Goal: Check status: Check status

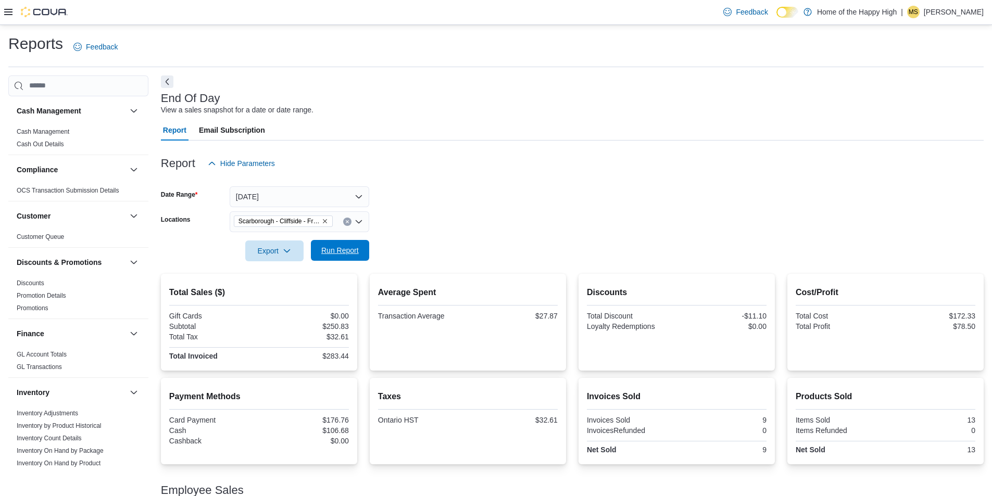
scroll to position [55, 0]
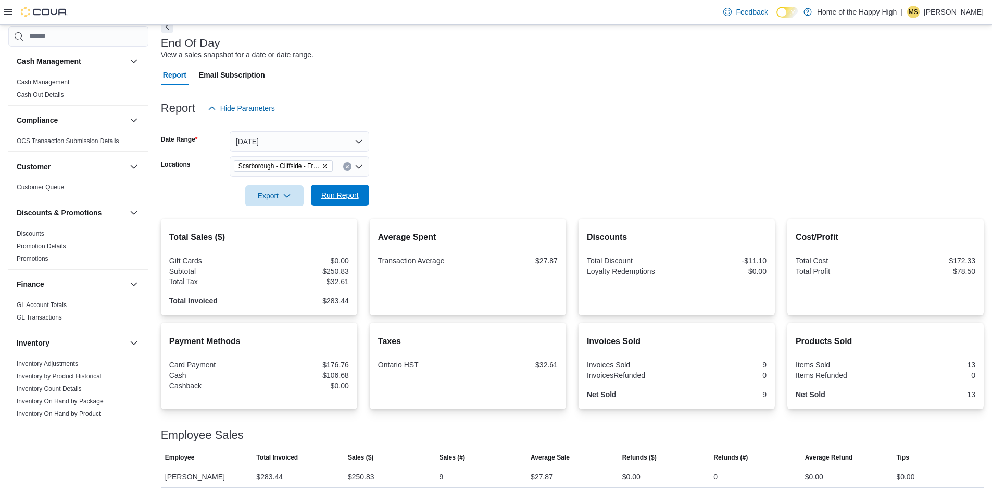
click at [347, 204] on span "Run Report" at bounding box center [340, 195] width 46 height 21
click at [318, 142] on button "[DATE]" at bounding box center [300, 141] width 140 height 21
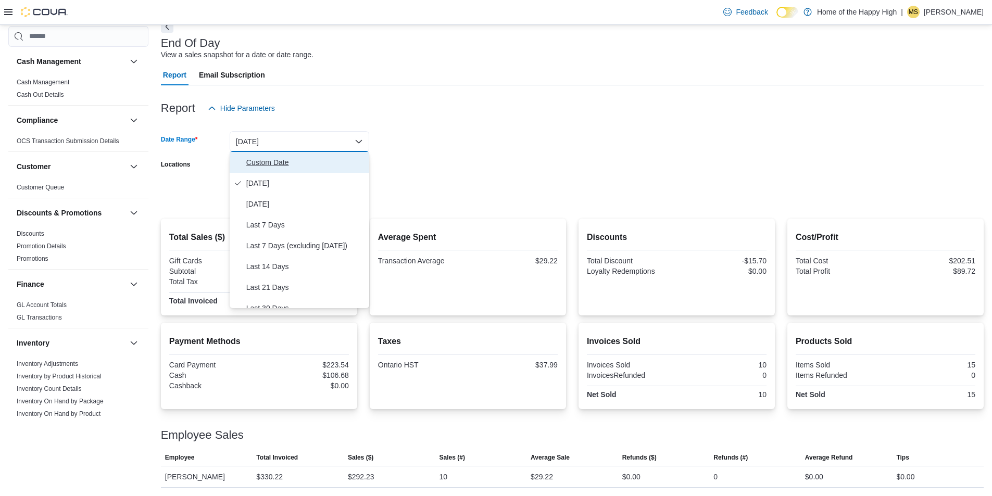
click at [300, 163] on span "Custom Date" at bounding box center [305, 162] width 119 height 12
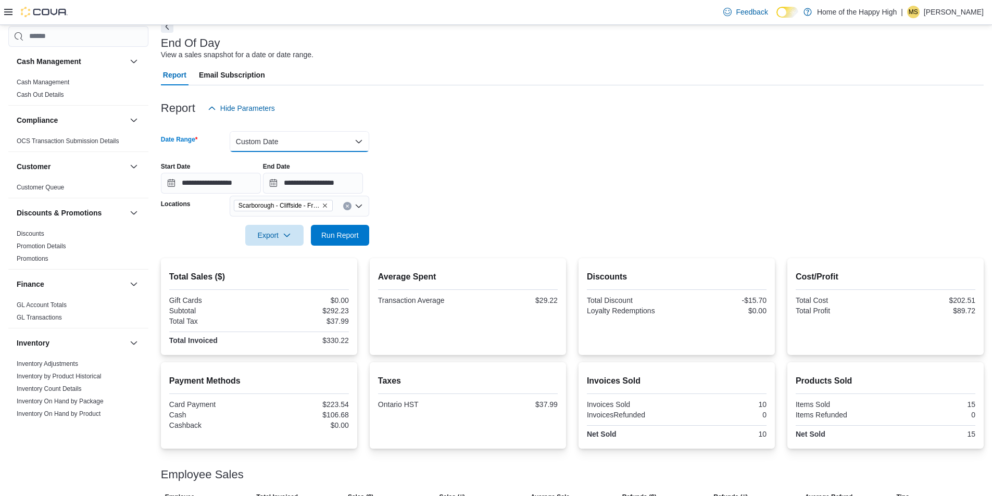
click at [349, 141] on button "Custom Date" at bounding box center [300, 141] width 140 height 21
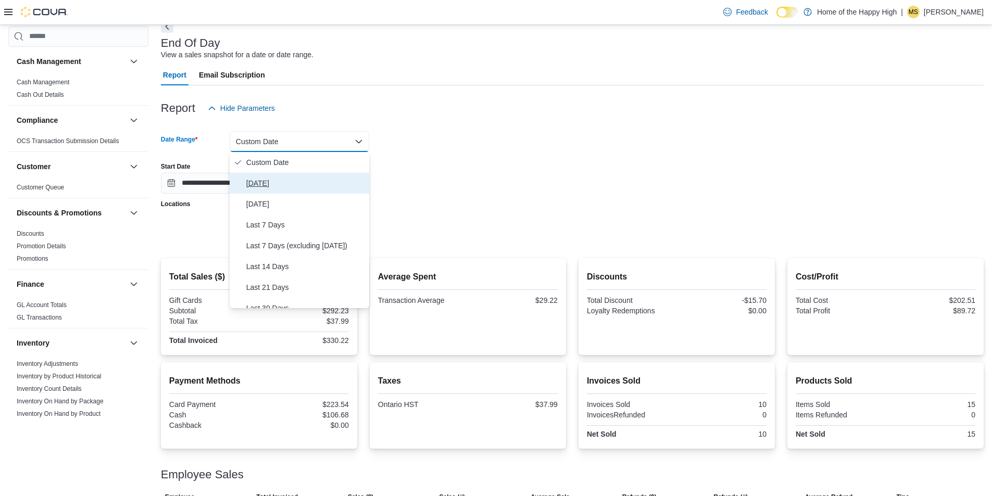
click at [311, 185] on span "[DATE]" at bounding box center [305, 183] width 119 height 12
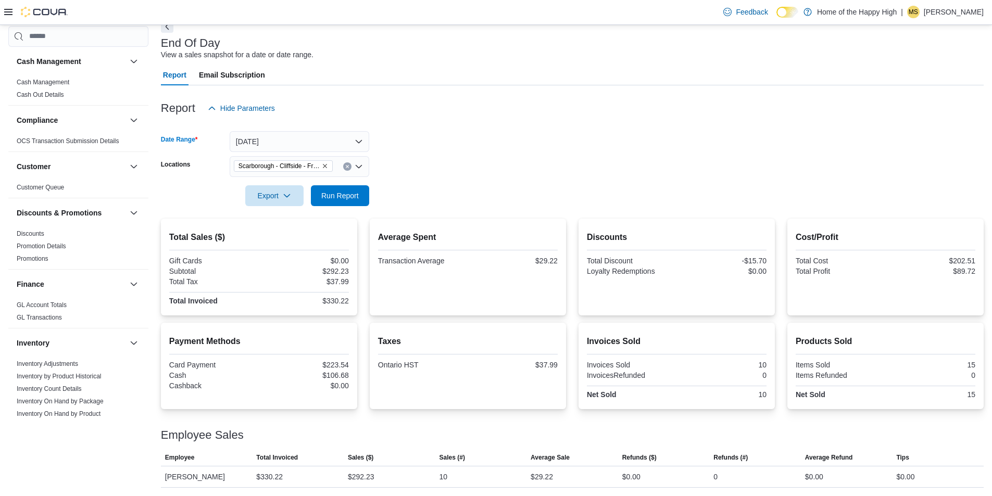
click at [346, 166] on icon "Clear input" at bounding box center [347, 167] width 4 height 4
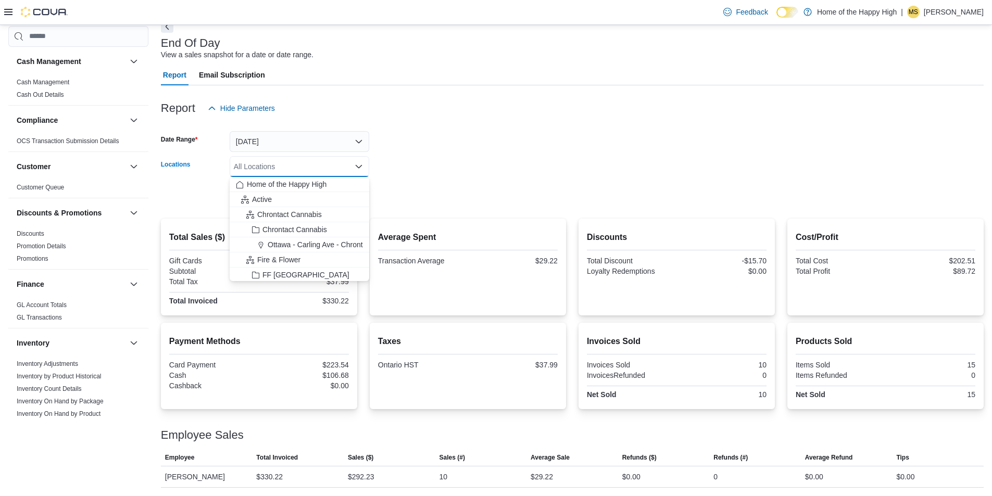
click at [302, 166] on div "All Locations" at bounding box center [300, 166] width 140 height 21
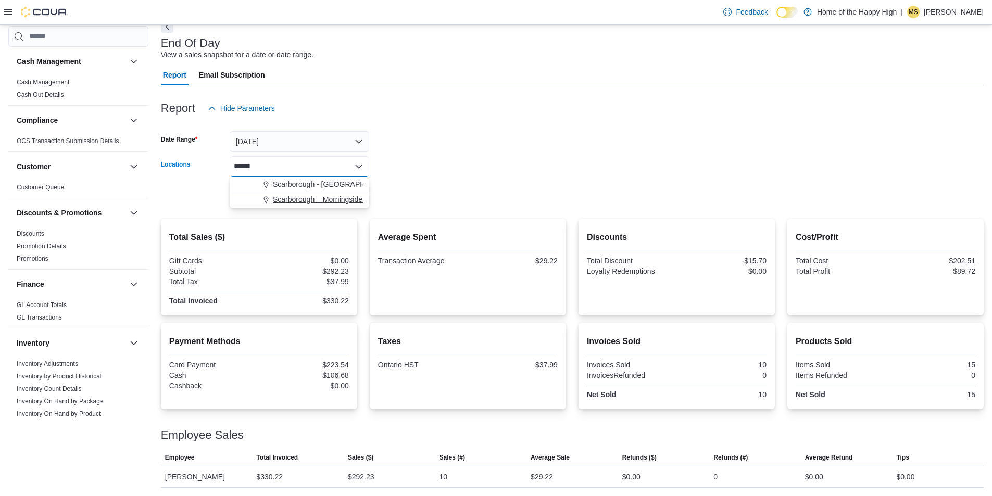
type input "******"
click at [311, 197] on span "Scarborough – Morningside - Friendly Stranger" at bounding box center [349, 199] width 152 height 10
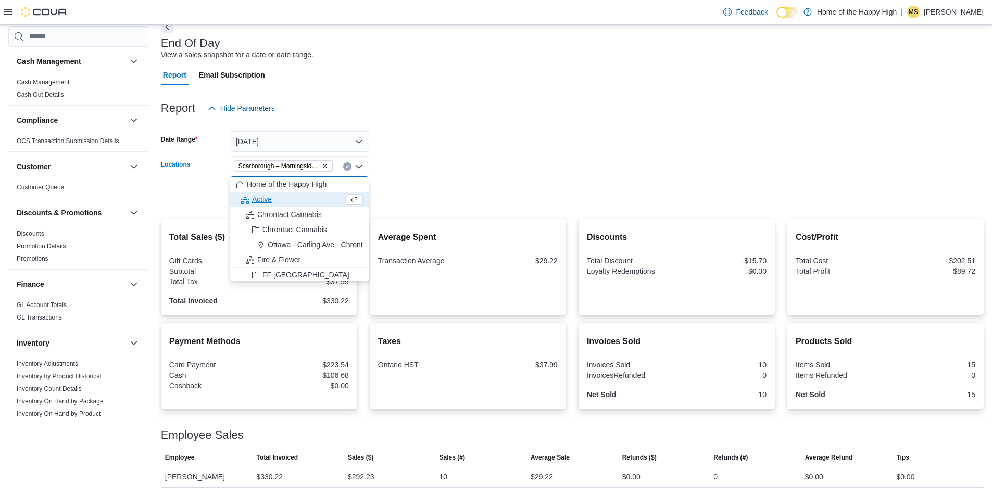
click at [402, 182] on div at bounding box center [572, 181] width 823 height 8
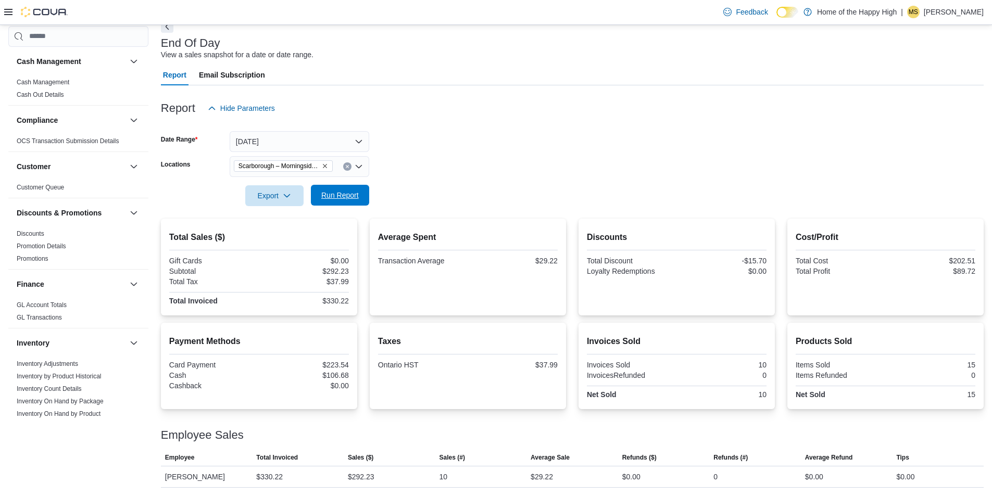
click at [365, 191] on button "Run Report" at bounding box center [340, 195] width 58 height 21
click at [349, 164] on button "Clear input" at bounding box center [347, 166] width 8 height 8
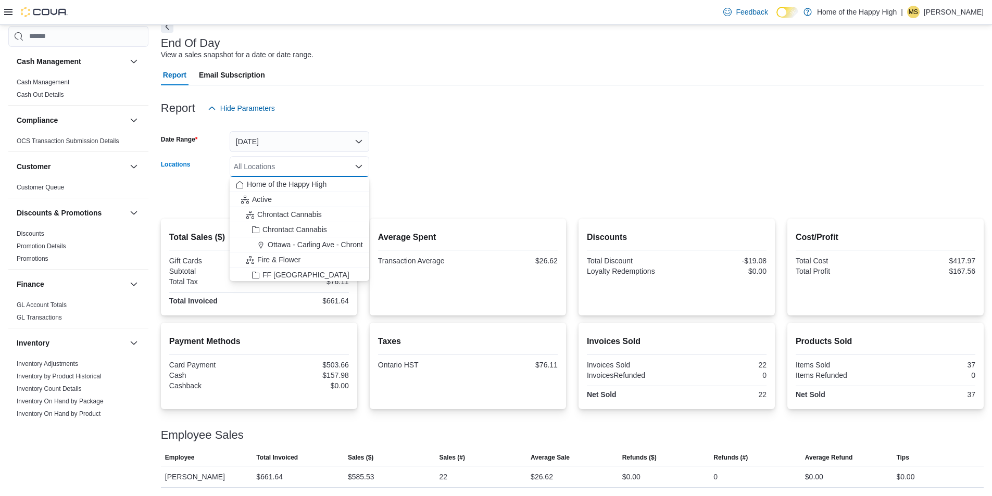
type input "*"
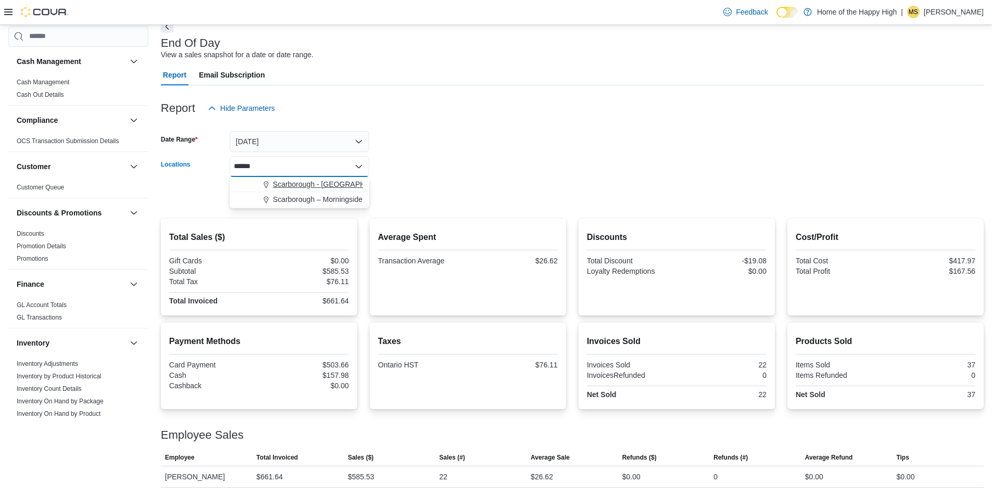
type input "******"
click at [277, 187] on span "Scarborough - [GEOGRAPHIC_DATA] - Fire & Flower" at bounding box center [360, 184] width 174 height 10
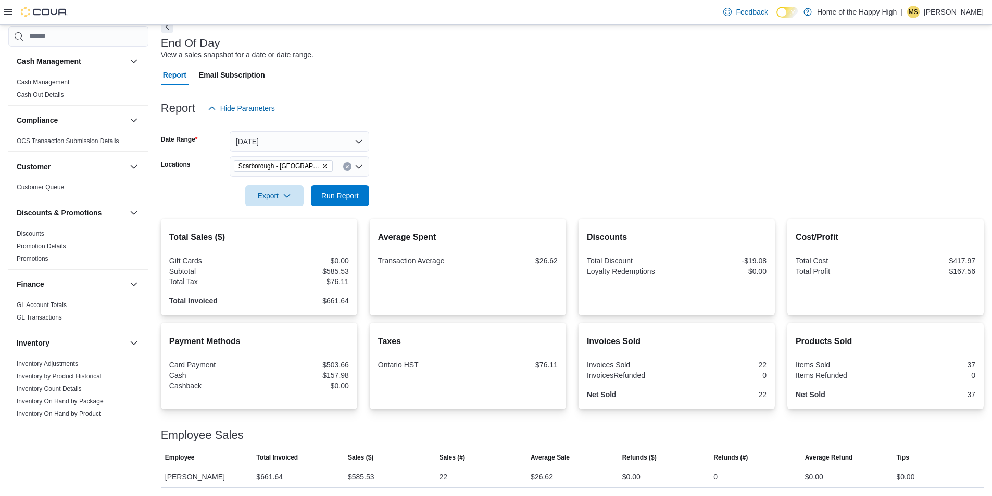
click at [486, 190] on form "Date Range [DATE] Locations [GEOGRAPHIC_DATA] - [GEOGRAPHIC_DATA] - Fire & Flow…" at bounding box center [572, 162] width 823 height 87
click at [347, 198] on span "Run Report" at bounding box center [339, 195] width 37 height 10
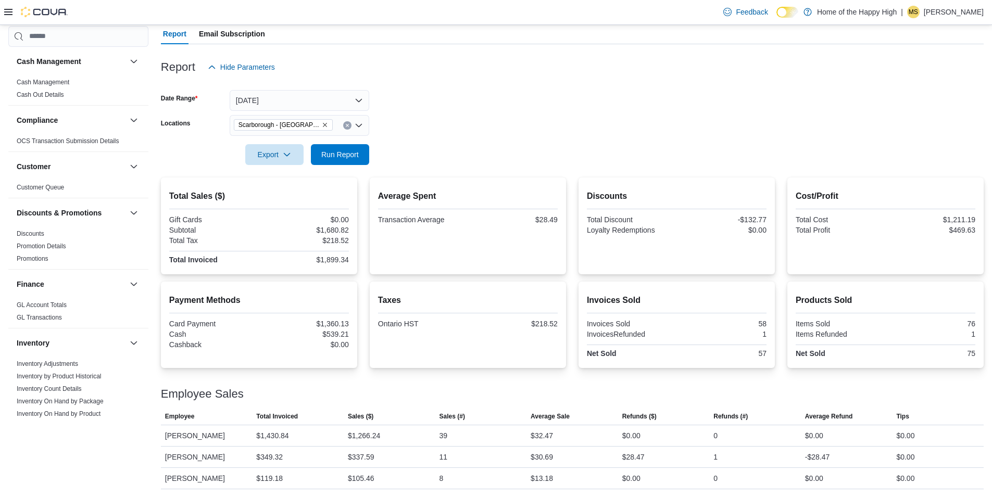
scroll to position [98, 0]
click at [365, 159] on button "Run Report" at bounding box center [340, 152] width 58 height 21
click at [355, 160] on span "Run Report" at bounding box center [340, 152] width 46 height 21
click at [332, 157] on span "Run Report" at bounding box center [339, 152] width 37 height 10
click at [332, 144] on span "Run Report" at bounding box center [340, 152] width 46 height 21
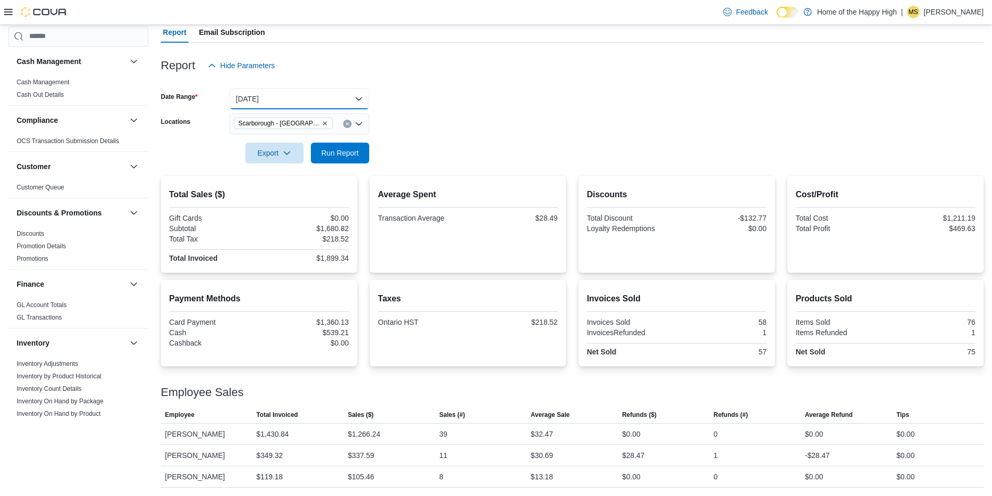
click at [315, 102] on button "[DATE]" at bounding box center [300, 99] width 140 height 21
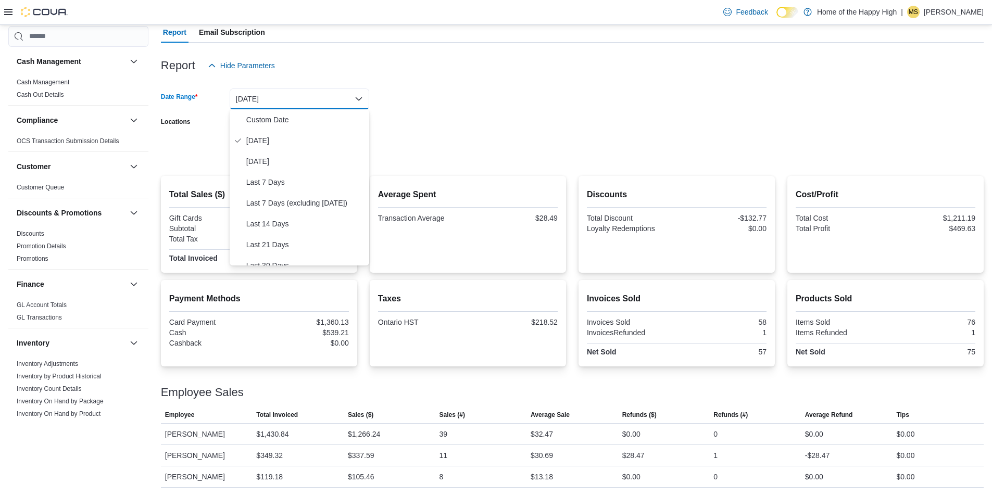
click at [385, 113] on form "Date Range [DATE] Locations [GEOGRAPHIC_DATA] - [GEOGRAPHIC_DATA] - Fire & Flow…" at bounding box center [572, 119] width 823 height 87
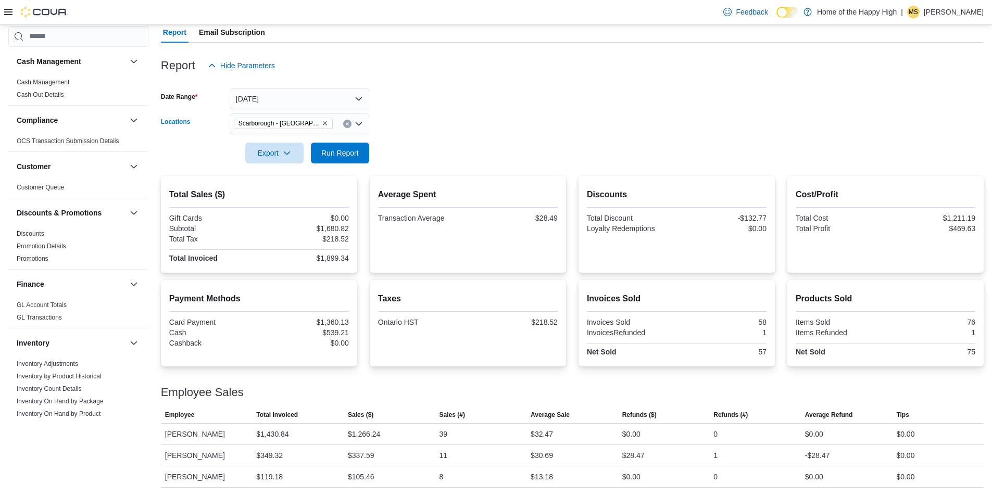
click at [346, 123] on icon "Clear input" at bounding box center [347, 124] width 4 height 4
type input "***"
click at [317, 145] on span "Scarborough - Cliffside - Friendly Stranger" at bounding box center [341, 141] width 136 height 10
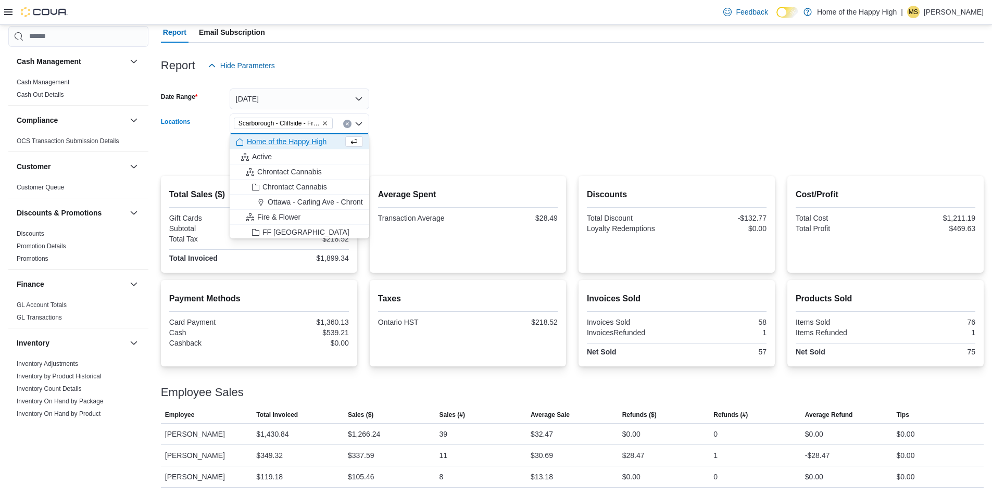
click at [423, 113] on form "Date Range [DATE] Locations [GEOGRAPHIC_DATA] - [GEOGRAPHIC_DATA] - Friendly St…" at bounding box center [572, 119] width 823 height 87
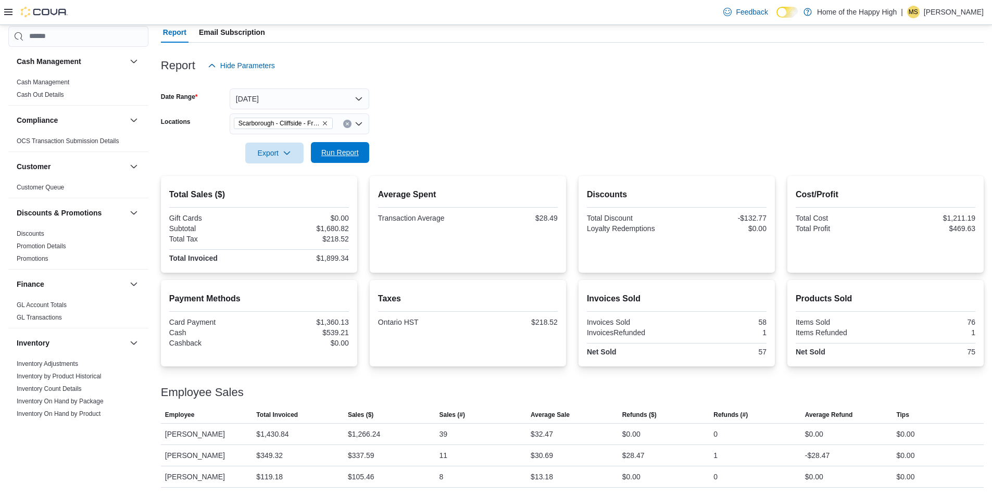
click at [364, 145] on button "Run Report" at bounding box center [340, 152] width 58 height 21
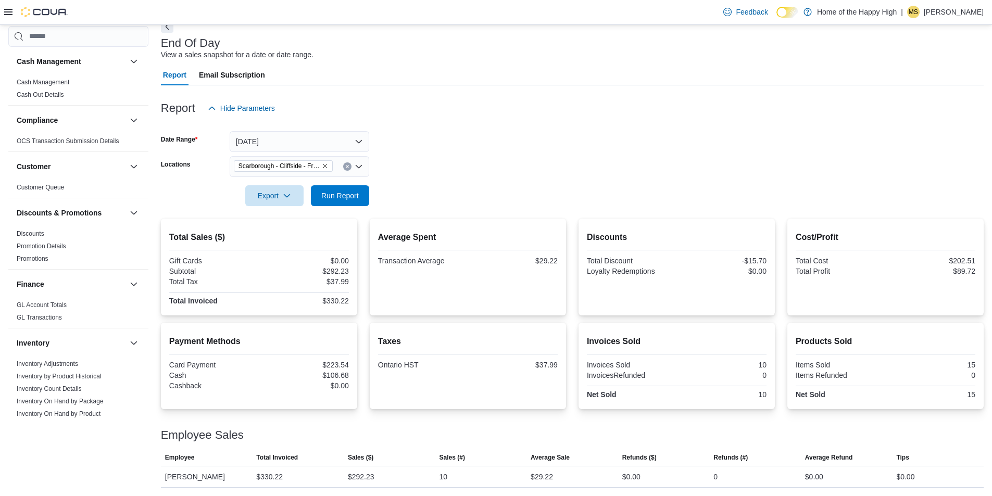
scroll to position [55, 0]
